Goal: Find specific page/section: Find specific page/section

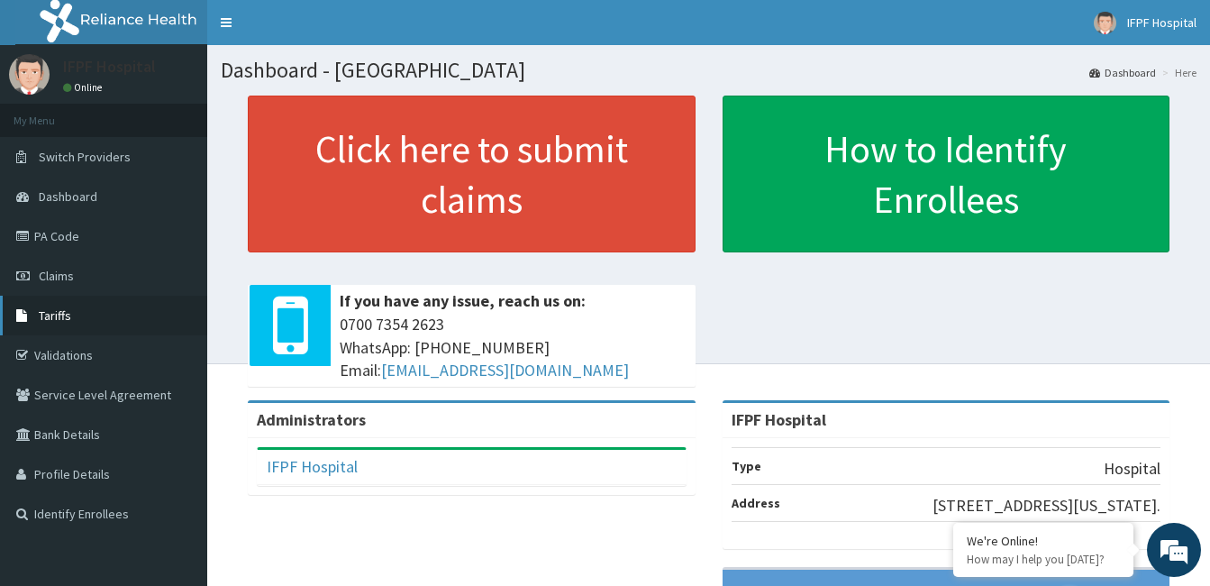
click at [51, 309] on span "Tariffs" at bounding box center [55, 315] width 32 height 16
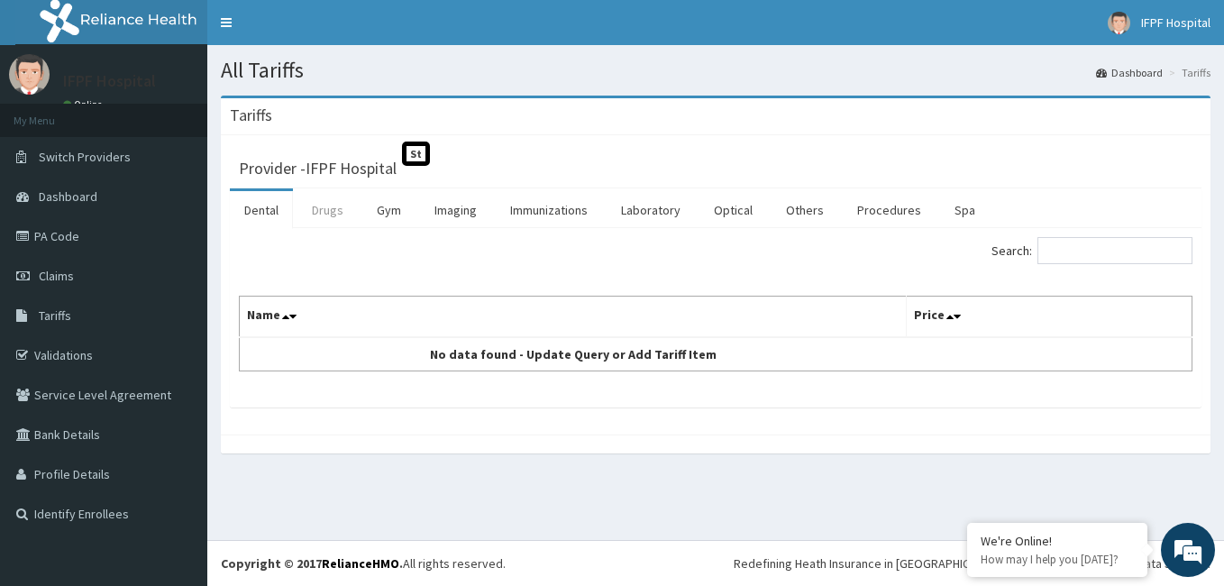
click at [327, 215] on link "Drugs" at bounding box center [327, 210] width 60 height 38
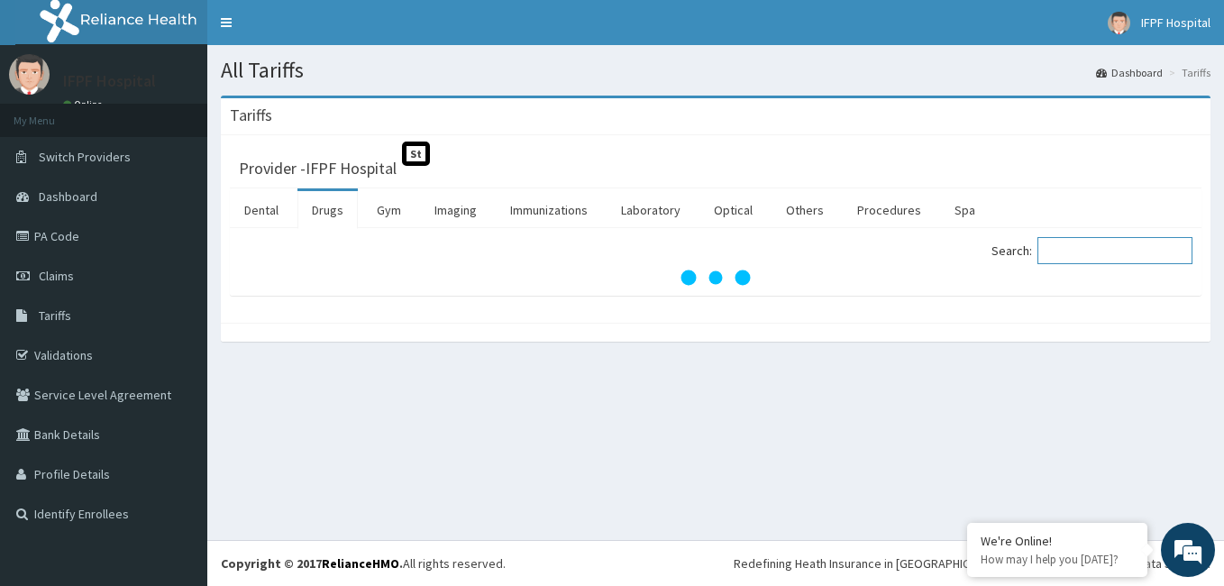
click at [1067, 251] on input "Search:" at bounding box center [1114, 250] width 155 height 27
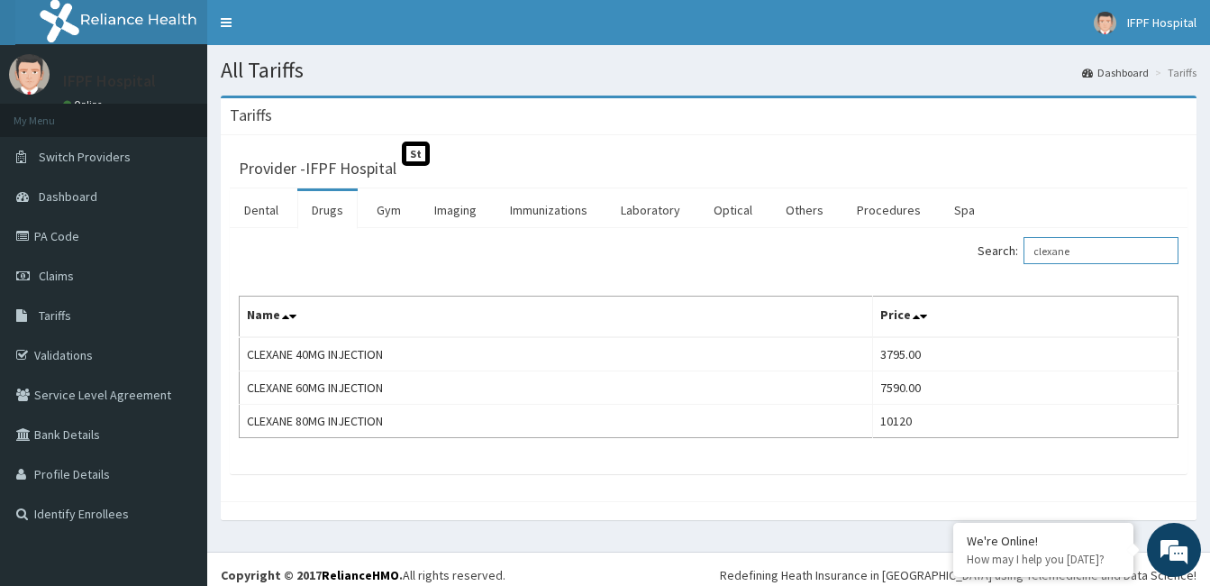
type input "clexane"
